Goal: Information Seeking & Learning: Learn about a topic

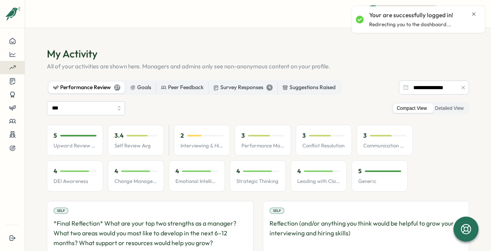
click at [86, 142] on div "5 Upward Review Avg" at bounding box center [75, 140] width 56 height 31
click at [86, 135] on div at bounding box center [78, 136] width 36 height 2
click at [104, 136] on div "5 Upward Review Avg 3.4 Self Review Avg 2 Interviewing & Hiring 3 Performance M…" at bounding box center [258, 158] width 422 height 67
click at [120, 136] on p "3.4" at bounding box center [118, 135] width 9 height 9
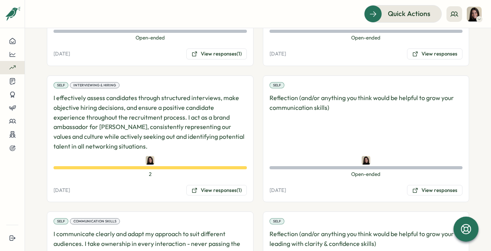
scroll to position [234, 0]
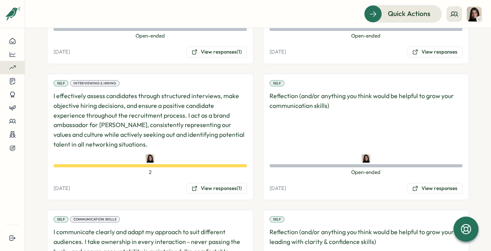
click at [129, 96] on p "I effectively assess candidates through structured interviews, make objective h…" at bounding box center [150, 120] width 193 height 58
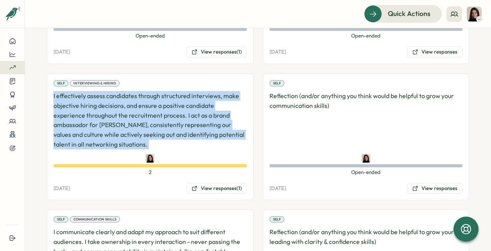
click at [129, 96] on p "I effectively assess candidates through structured interviews, make objective h…" at bounding box center [150, 120] width 193 height 58
click at [148, 155] on img at bounding box center [150, 158] width 9 height 9
click at [187, 187] on button "View responses (1)" at bounding box center [216, 188] width 61 height 11
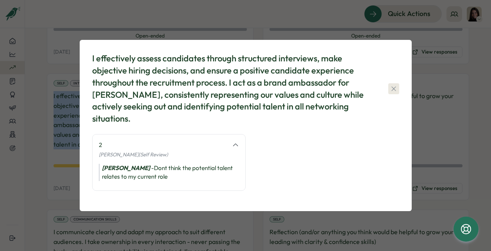
click at [394, 86] on icon "button" at bounding box center [394, 89] width 8 height 8
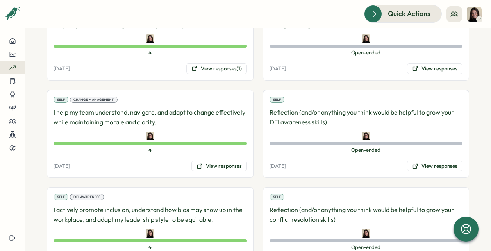
scroll to position [1045, 0]
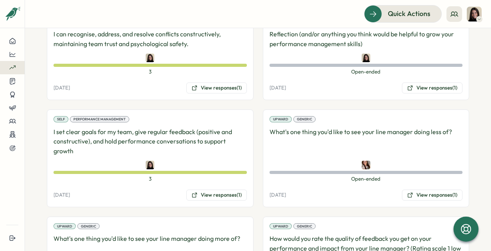
click at [359, 176] on span "Open-ended" at bounding box center [366, 178] width 193 height 7
click at [401, 187] on div "Upward Generic What's one thing you'd like to see your line manager doing less …" at bounding box center [366, 158] width 207 height 98
click at [411, 195] on button "View responses (1)" at bounding box center [432, 194] width 61 height 11
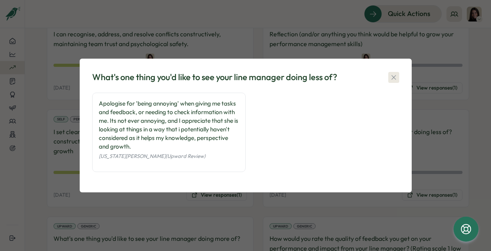
click at [392, 74] on icon "button" at bounding box center [394, 77] width 8 height 8
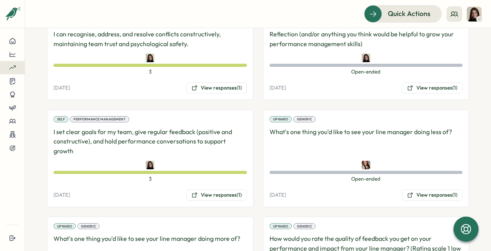
click at [286, 194] on p "[DATE]" at bounding box center [278, 194] width 16 height 7
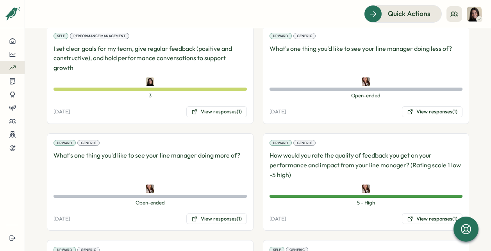
scroll to position [1132, 0]
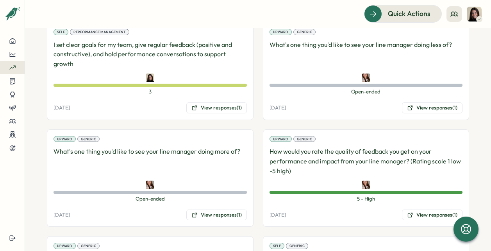
click at [225, 222] on div "Upward Generic What's one thing you'd like to see your line manager doing more …" at bounding box center [150, 178] width 207 height 98
click at [225, 218] on button "View responses (1)" at bounding box center [216, 214] width 61 height 11
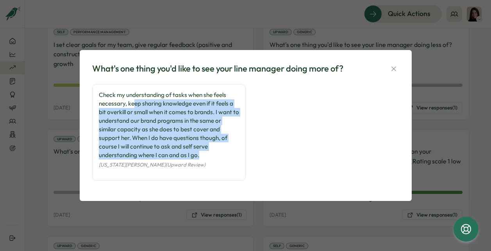
drag, startPoint x: 135, startPoint y: 102, endPoint x: 231, endPoint y: 154, distance: 109.4
click at [231, 154] on div "Check my understanding of tasks when she feels necessary, keep sharing knowledg…" at bounding box center [169, 125] width 140 height 69
click at [397, 68] on icon "button" at bounding box center [394, 69] width 8 height 8
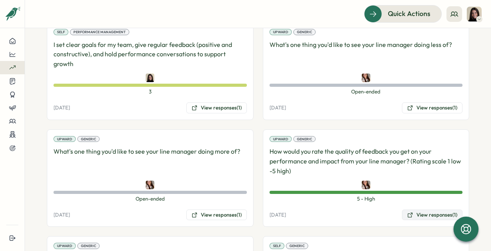
click at [419, 213] on button "View responses (1)" at bounding box center [432, 214] width 61 height 11
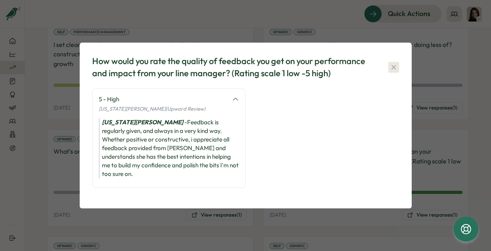
click at [396, 71] on icon "button" at bounding box center [394, 67] width 8 height 8
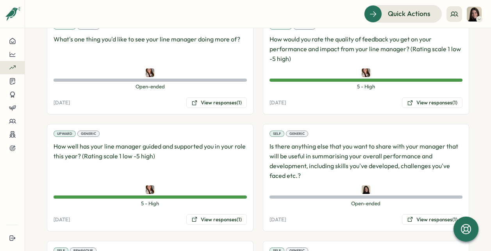
scroll to position [1253, 0]
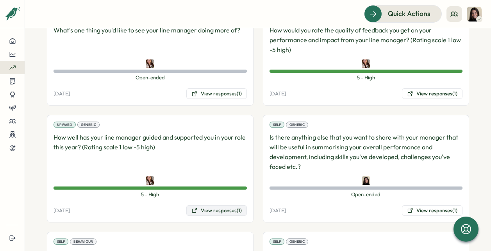
click at [228, 212] on button "View responses (1)" at bounding box center [216, 210] width 61 height 11
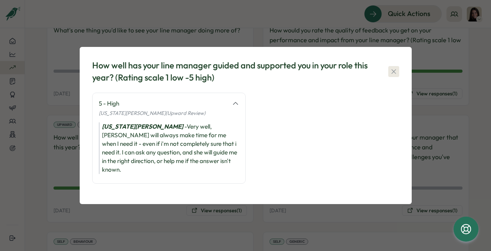
click at [395, 74] on icon "button" at bounding box center [394, 72] width 8 height 8
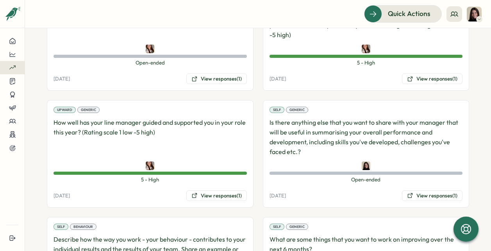
scroll to position [1271, 0]
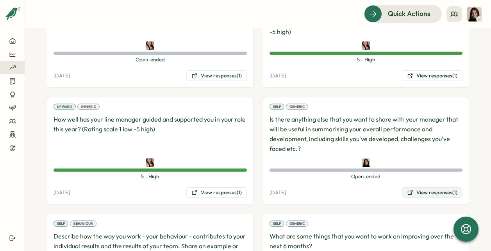
click at [429, 189] on button "View responses (1)" at bounding box center [432, 192] width 61 height 11
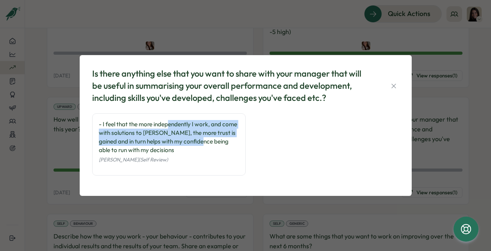
drag, startPoint x: 170, startPoint y: 127, endPoint x: 192, endPoint y: 138, distance: 25.0
click at [192, 138] on div "- I feel that the more independently I work, and come with solutions to [PERSON…" at bounding box center [169, 137] width 140 height 34
click at [394, 83] on icon "button" at bounding box center [394, 86] width 8 height 8
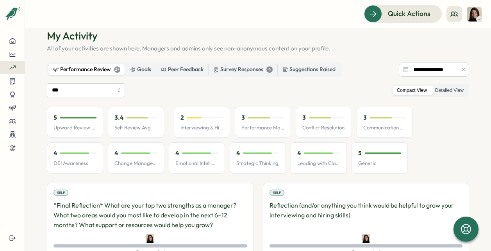
scroll to position [0, 0]
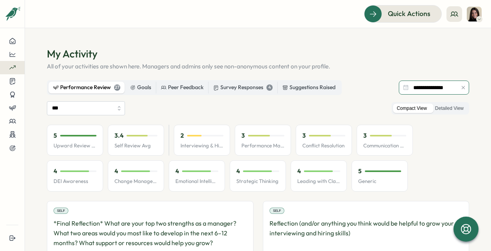
click at [424, 89] on input "**********" at bounding box center [434, 87] width 70 height 14
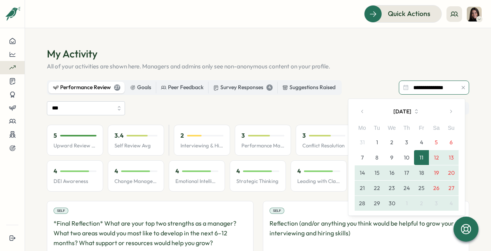
click at [424, 89] on input "**********" at bounding box center [434, 87] width 70 height 14
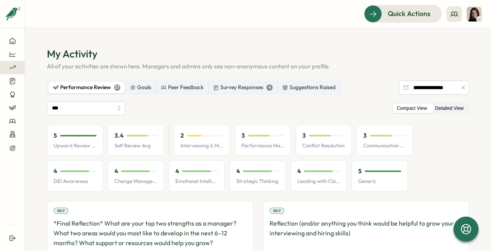
click at [438, 106] on label "Detailed View" at bounding box center [449, 109] width 36 height 10
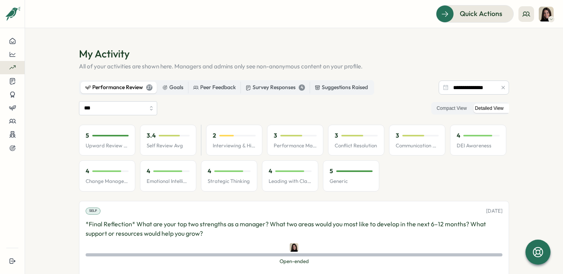
click at [127, 88] on div "Performance Review 27" at bounding box center [118, 87] width 67 height 9
click at [133, 113] on input "***" at bounding box center [118, 108] width 78 height 14
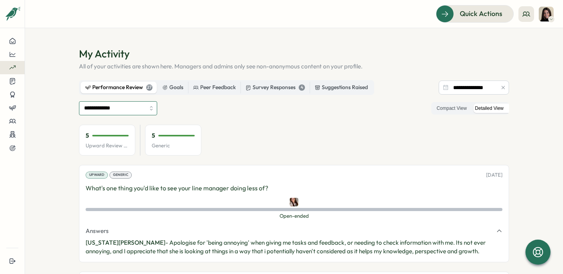
click at [116, 106] on input "**********" at bounding box center [118, 108] width 78 height 14
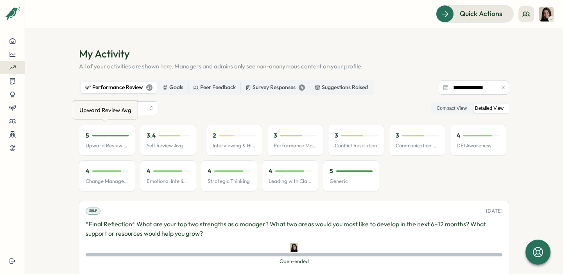
click at [111, 113] on div "Upward Review Avg" at bounding box center [105, 110] width 55 height 12
click at [106, 105] on div "Upward Review Avg" at bounding box center [105, 110] width 55 height 12
click at [155, 105] on input "***" at bounding box center [118, 108] width 78 height 14
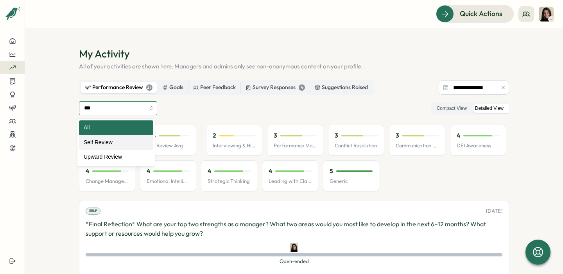
type input "**********"
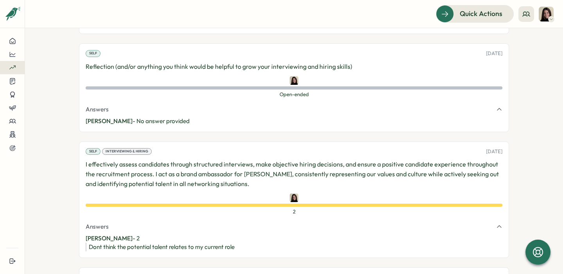
scroll to position [316, 0]
